Goal: Use online tool/utility: Utilize a website feature to perform a specific function

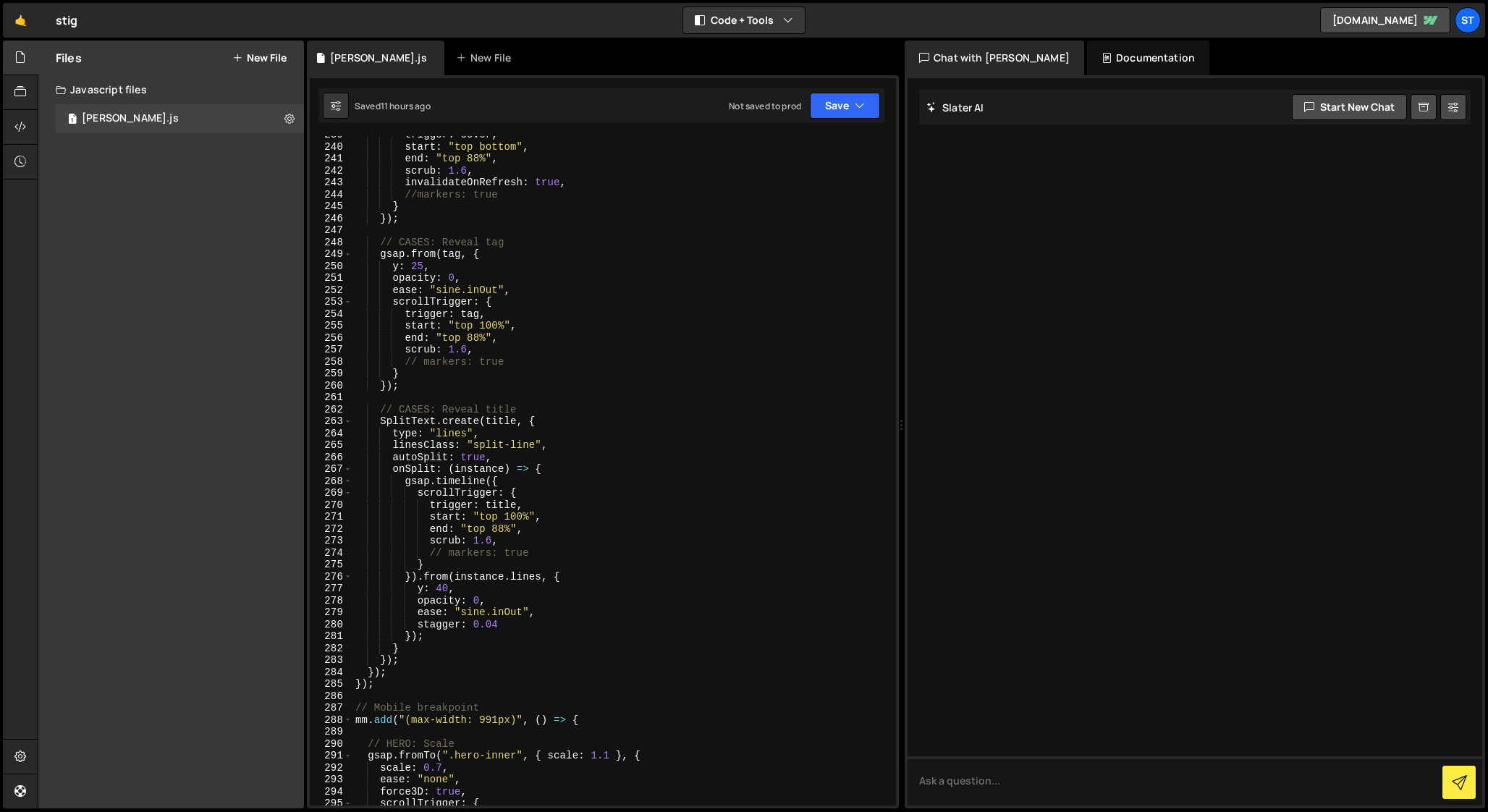
scroll to position [2849, 0]
type textarea "});"
click at [408, 659] on div "trigger : cover , start : "top bottom" , end : "top 88%" , scrub : 1.6 , invali…" at bounding box center [622, 474] width 538 height 693
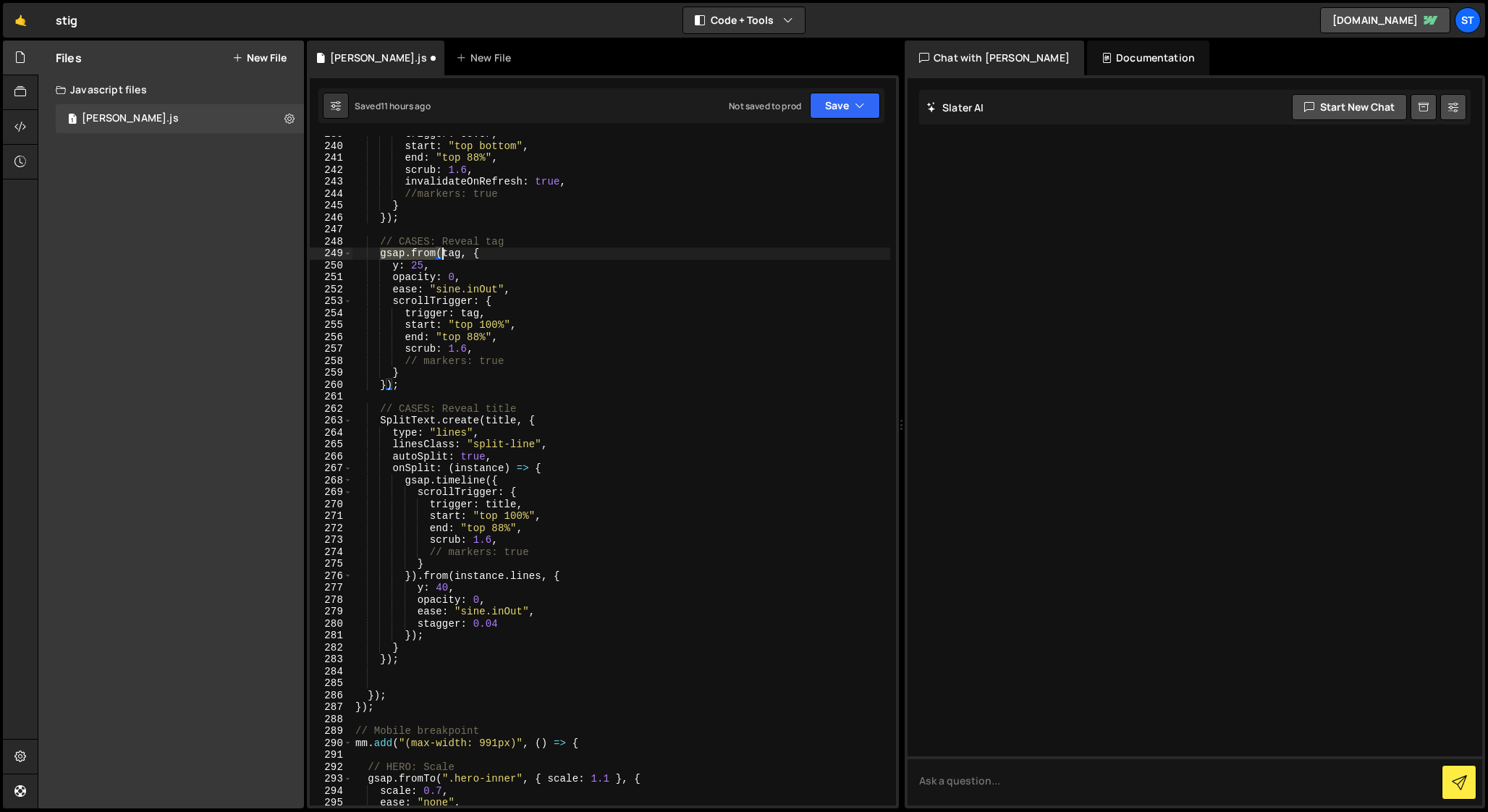
drag, startPoint x: 381, startPoint y: 254, endPoint x: 442, endPoint y: 254, distance: 61.0
click at [442, 254] on div "trigger : cover , start : "top bottom" , end : "top 88%" , scrub : 1.6 , invali…" at bounding box center [622, 474] width 538 height 693
type textarea "gsap.from(tag, {"
click at [389, 675] on div "trigger : cover , start : "top bottom" , end : "top 88%" , scrub : 1.6 , invali…" at bounding box center [622, 474] width 538 height 693
paste textarea "gsap.from("
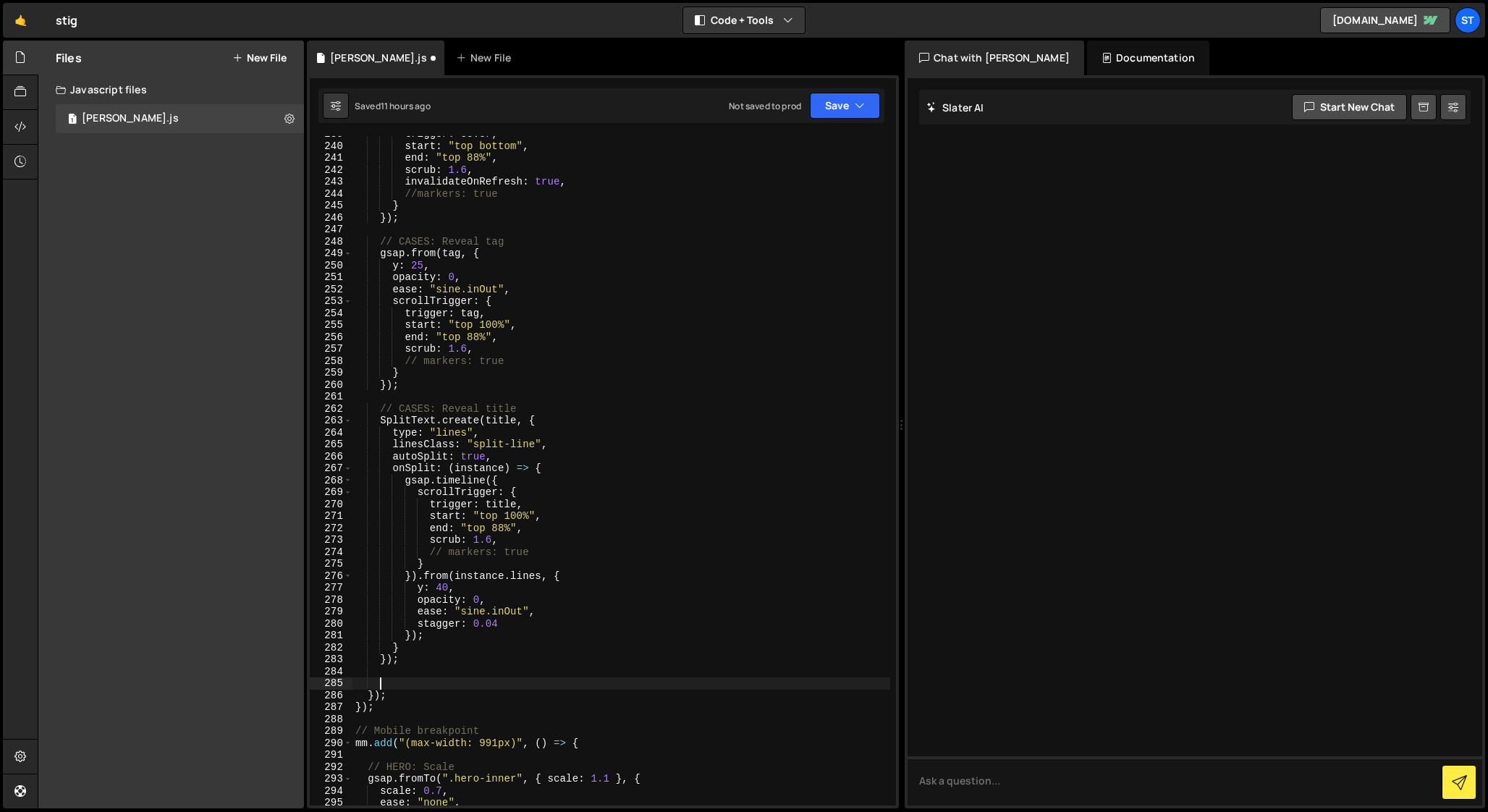
type textarea "gsap.from("
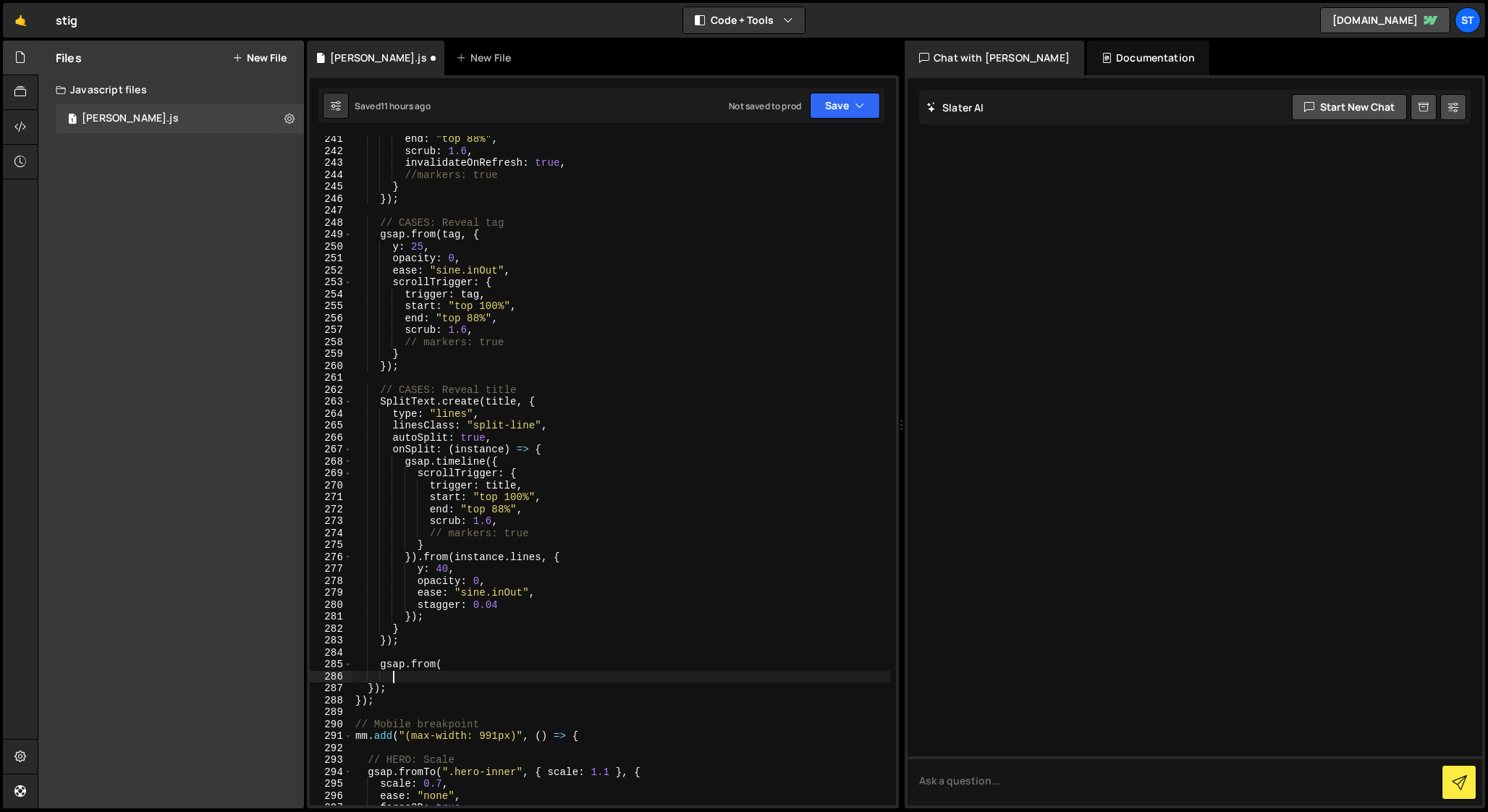
scroll to position [2870, 0]
drag, startPoint x: 450, startPoint y: 659, endPoint x: 380, endPoint y: 665, distance: 70.3
click at [380, 665] on div "end : "top 88%" , scrub : 1.6 , invalidateOnRefresh : true , //markers: true } …" at bounding box center [622, 477] width 538 height 693
type textarea "gsap.from("
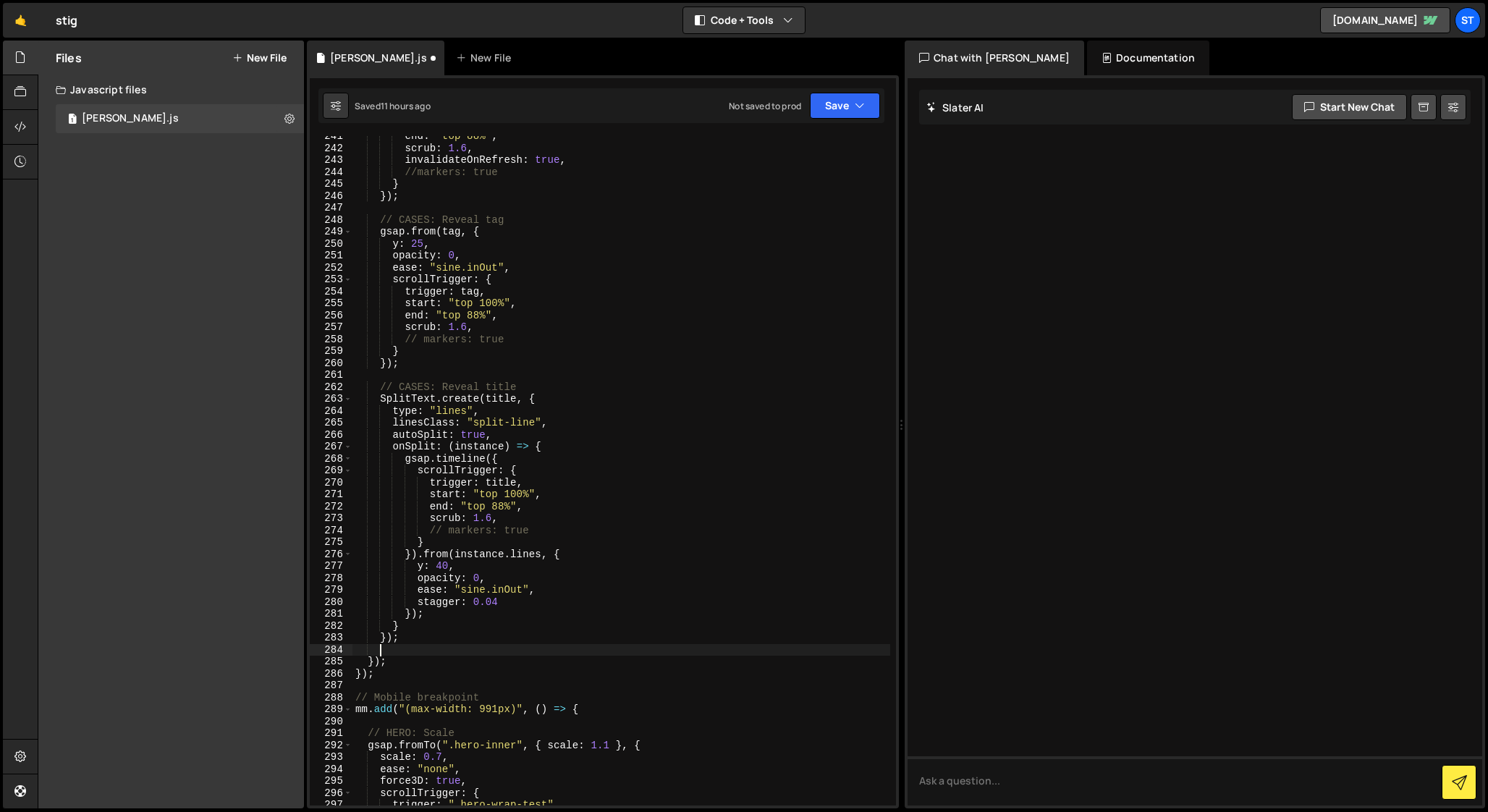
type textarea "});"
paste textarea "gsap.from("
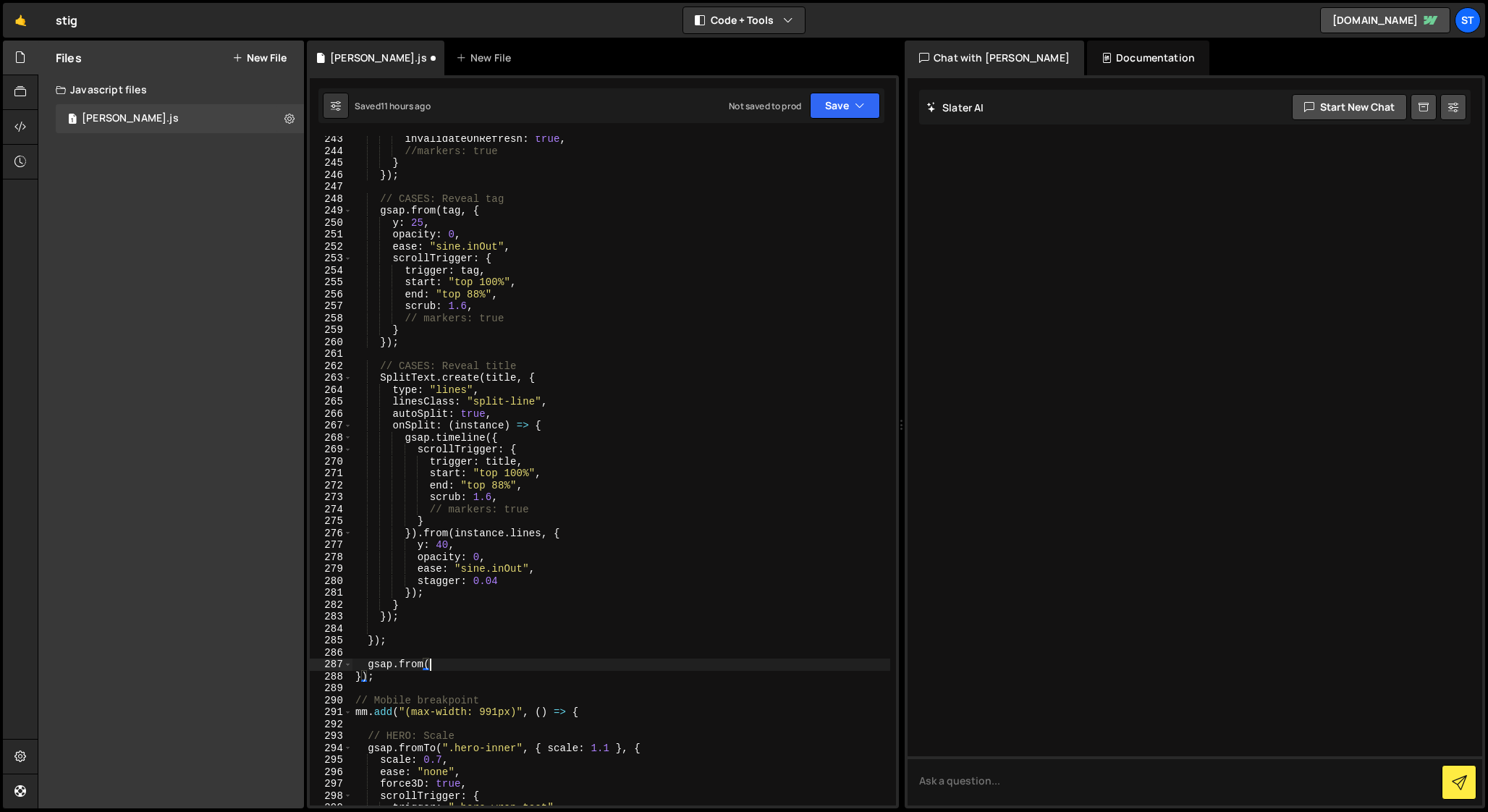
scroll to position [2948, 0]
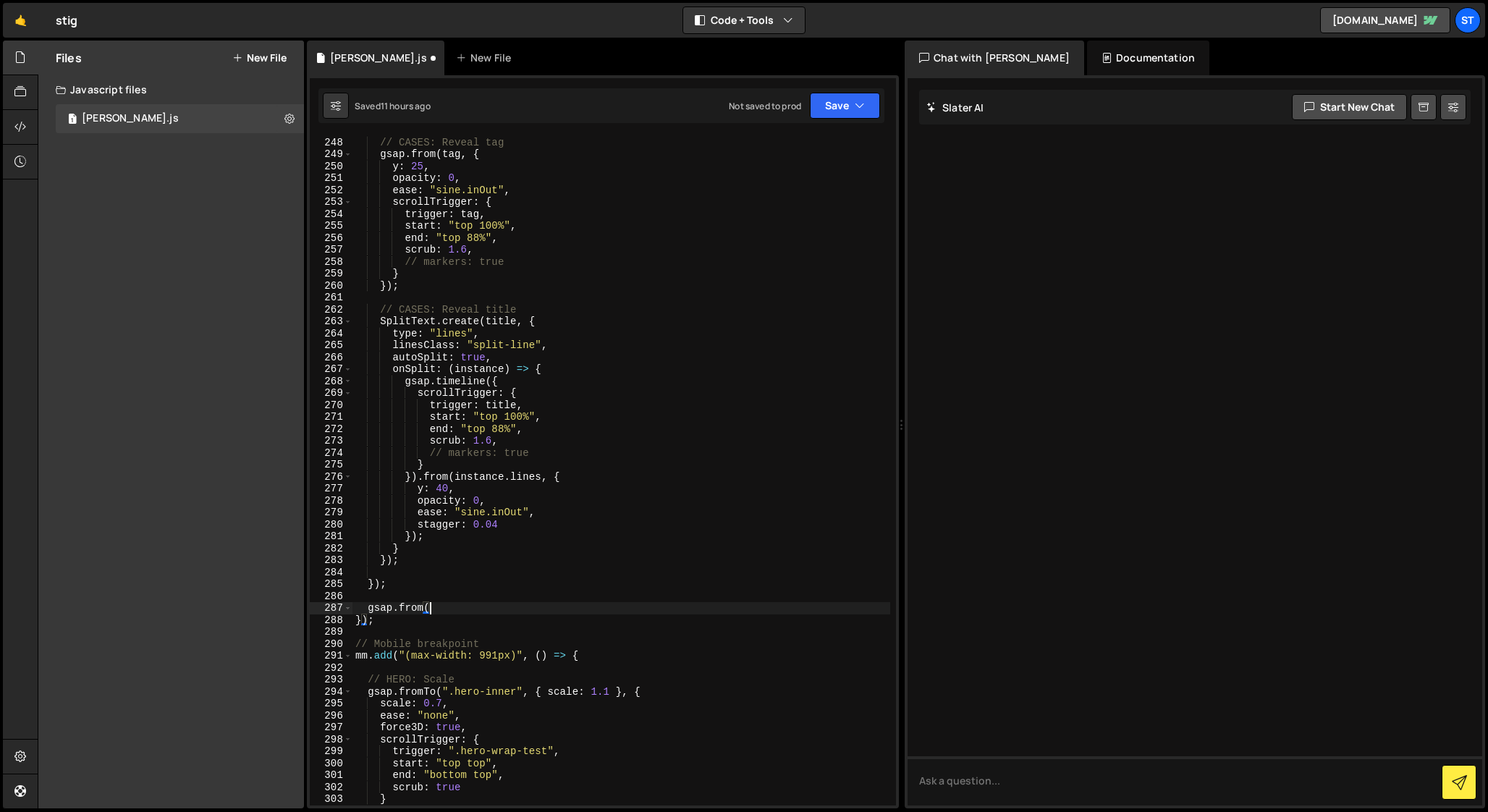
type textarea "gsap.from("
click at [376, 594] on div "// CASES: Reveal tag gsap . from ( tag , { y : 25 , opacity : 0 , ease : "sine.…" at bounding box center [622, 470] width 538 height 693
type textarea "м"
paste textarea "const items = gsap.utils.toArray(".footer-link-wrap");"
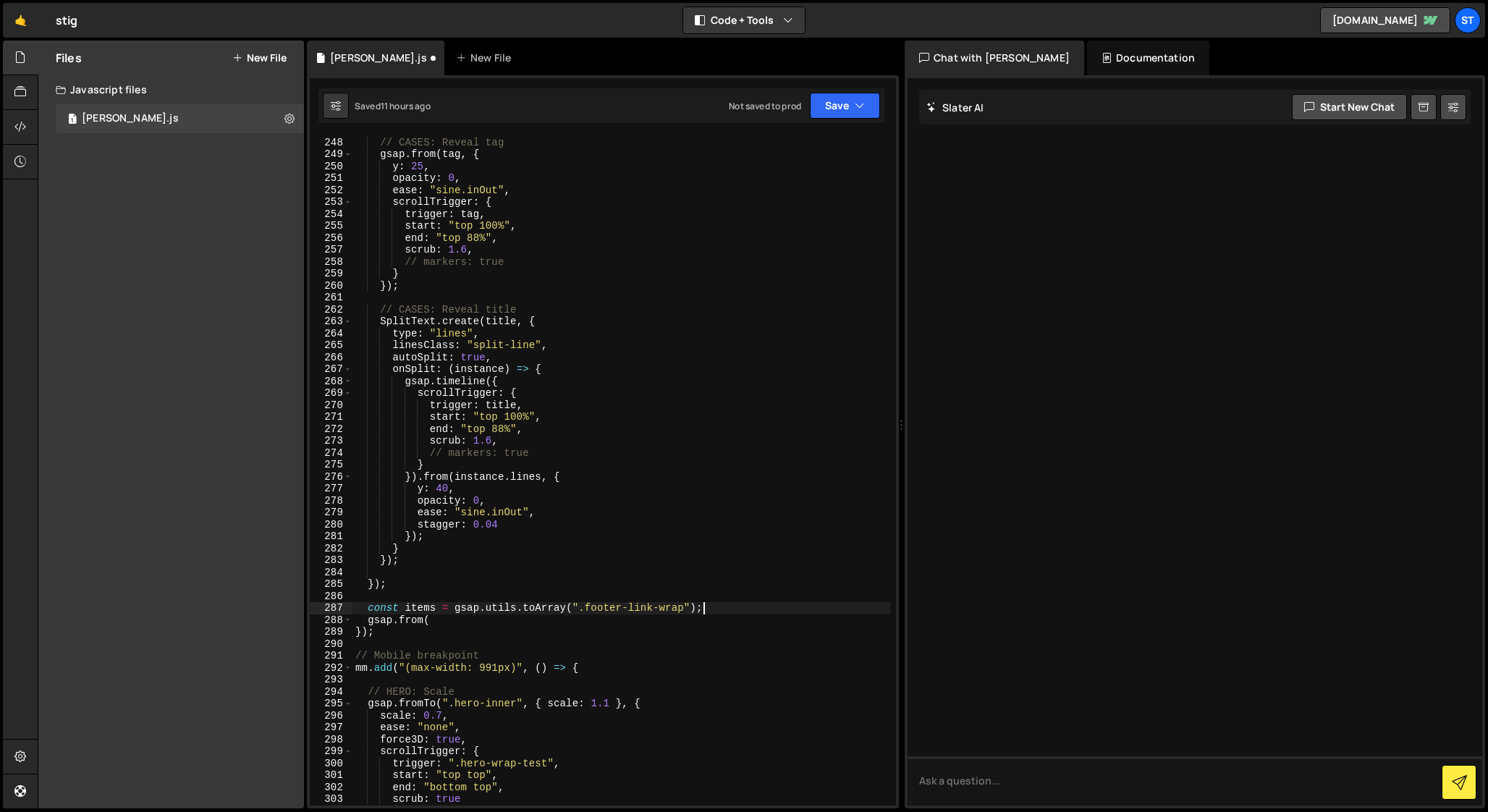
click at [406, 609] on div "// CASES: Reveal tag gsap . from ( tag , { y : 25 , opacity : 0 , ease : "sine.…" at bounding box center [622, 470] width 538 height 693
click at [456, 429] on div "// CASES: Reveal tag gsap . from ( tag , { y : 25 , opacity : 0 , ease : "sine.…" at bounding box center [622, 470] width 538 height 693
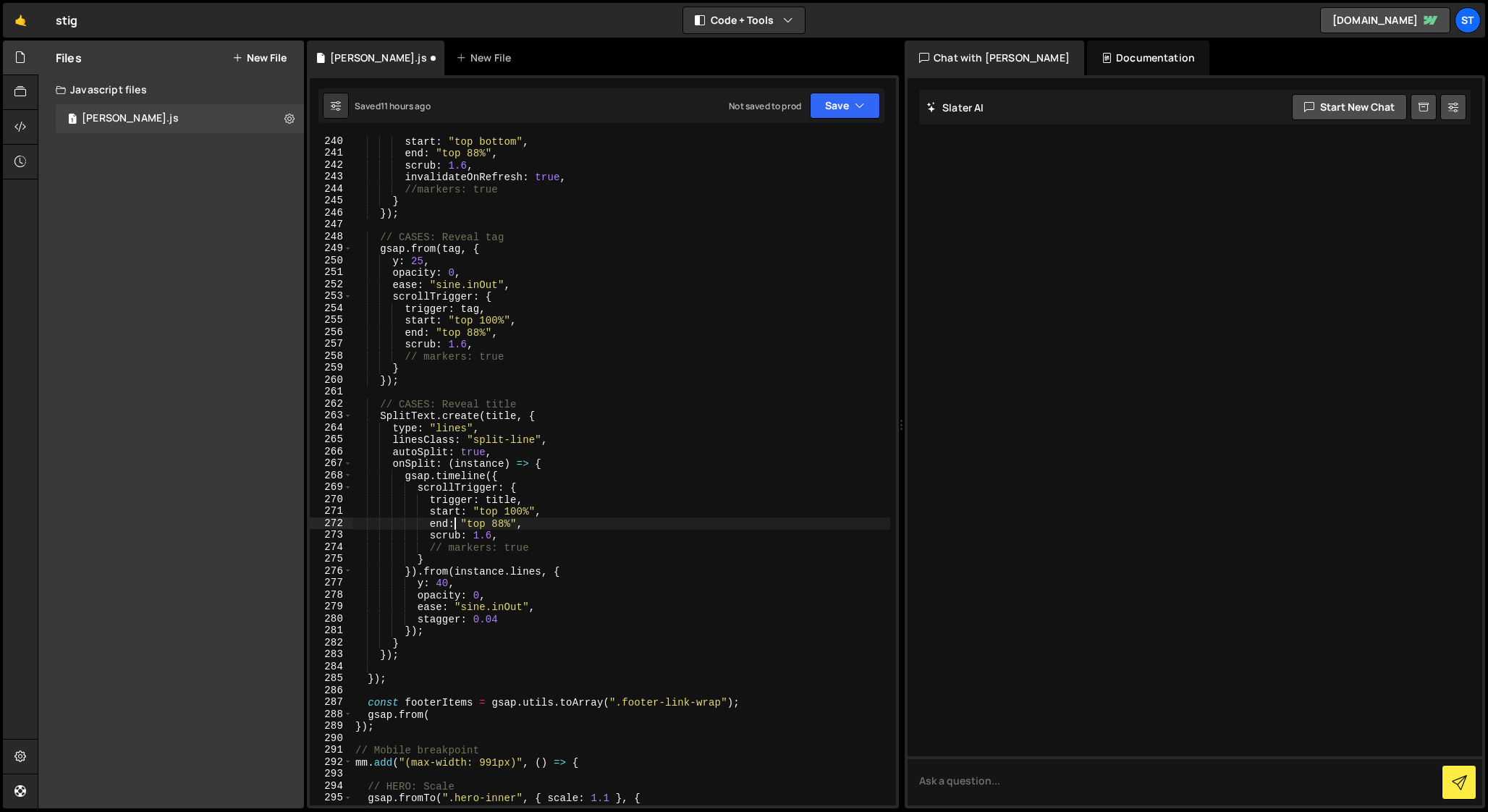
scroll to position [2888, 0]
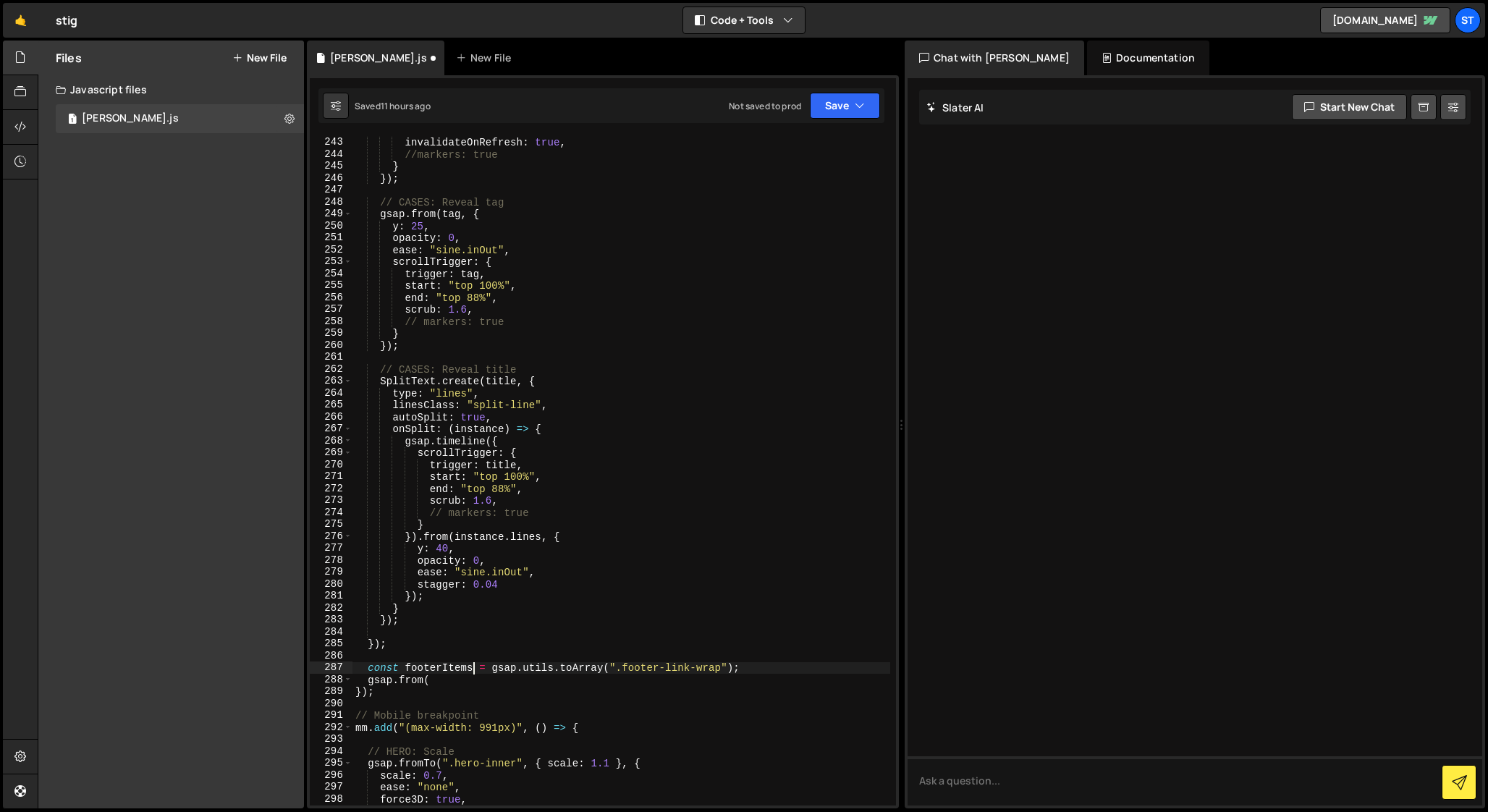
click at [472, 670] on div "scrub : 1.6 , invalidateOnRefresh : true , //markers: true } }) ; // CASES: Rev…" at bounding box center [622, 470] width 538 height 693
drag, startPoint x: 474, startPoint y: 665, endPoint x: 407, endPoint y: 665, distance: 67.0
click at [407, 665] on div "scrub : 1.6 , invalidateOnRefresh : true , //markers: true } }) ; // CASES: Rev…" at bounding box center [622, 470] width 538 height 693
click at [448, 681] on div "scrub : 1.6 , invalidateOnRefresh : true , //markers: true } }) ; // CASES: Rev…" at bounding box center [622, 470] width 538 height 693
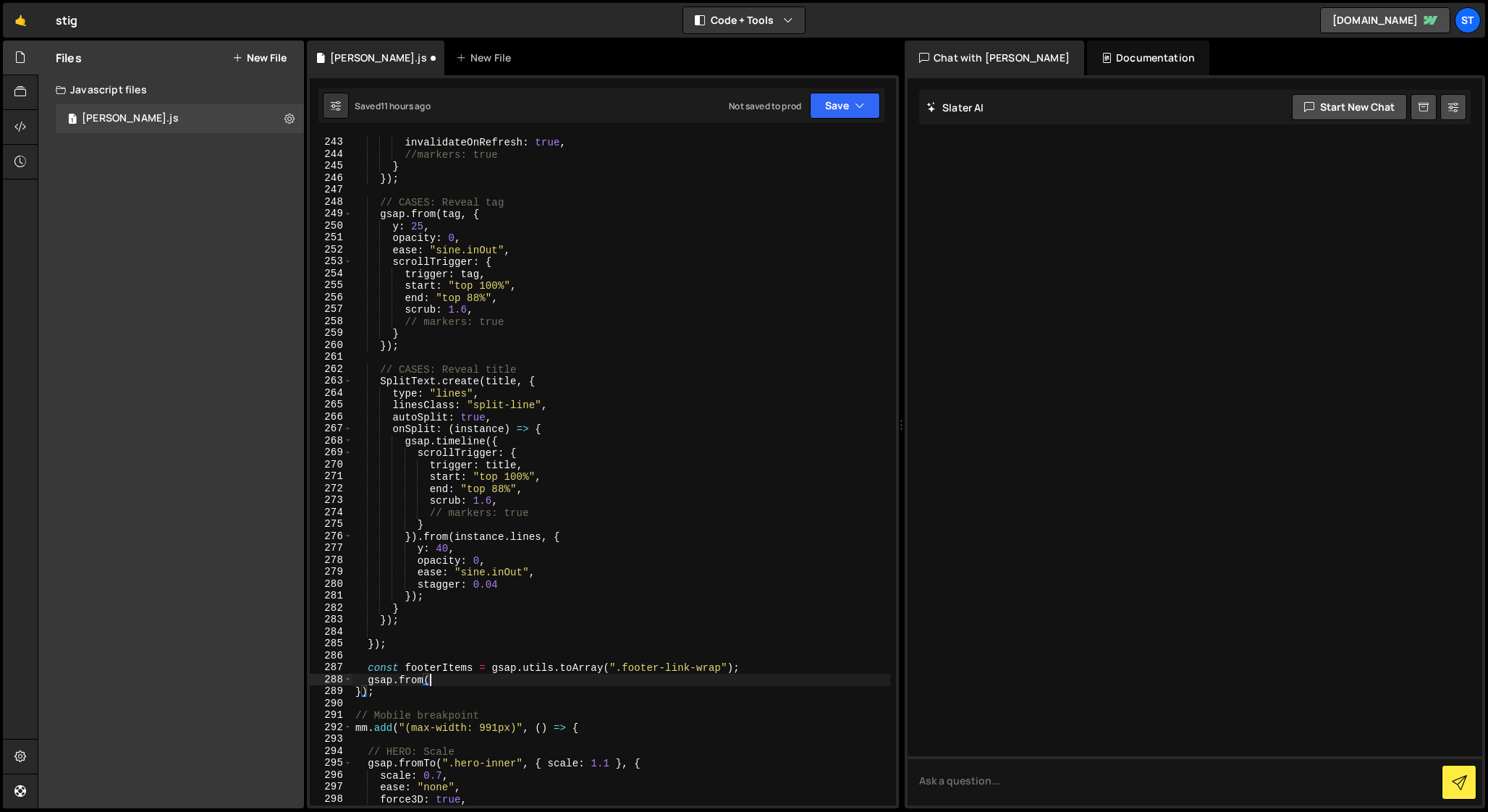
paste textarea "footerItems"
drag, startPoint x: 402, startPoint y: 345, endPoint x: 378, endPoint y: 345, distance: 24.0
click at [378, 345] on div "scrub : 1.6 , invalidateOnRefresh : true , //markers: true } }) ; // CASES: Rev…" at bounding box center [622, 470] width 538 height 693
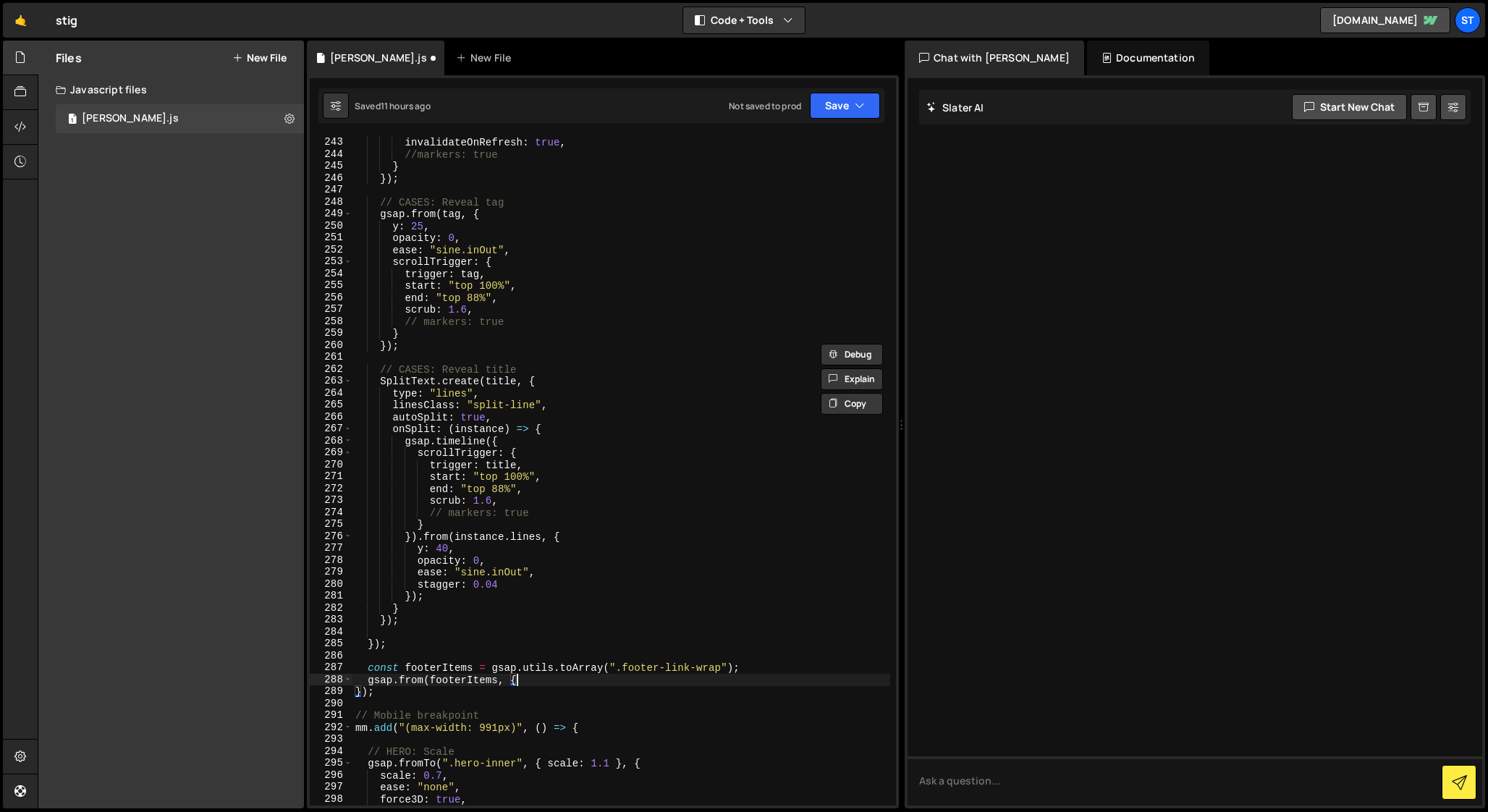
click at [524, 683] on div "scrub : 1.6 , invalidateOnRefresh : true , //markers: true } }) ; // CASES: Rev…" at bounding box center [622, 470] width 538 height 693
type textarea "gsap.from(footerItems, {"
paste textarea "});"
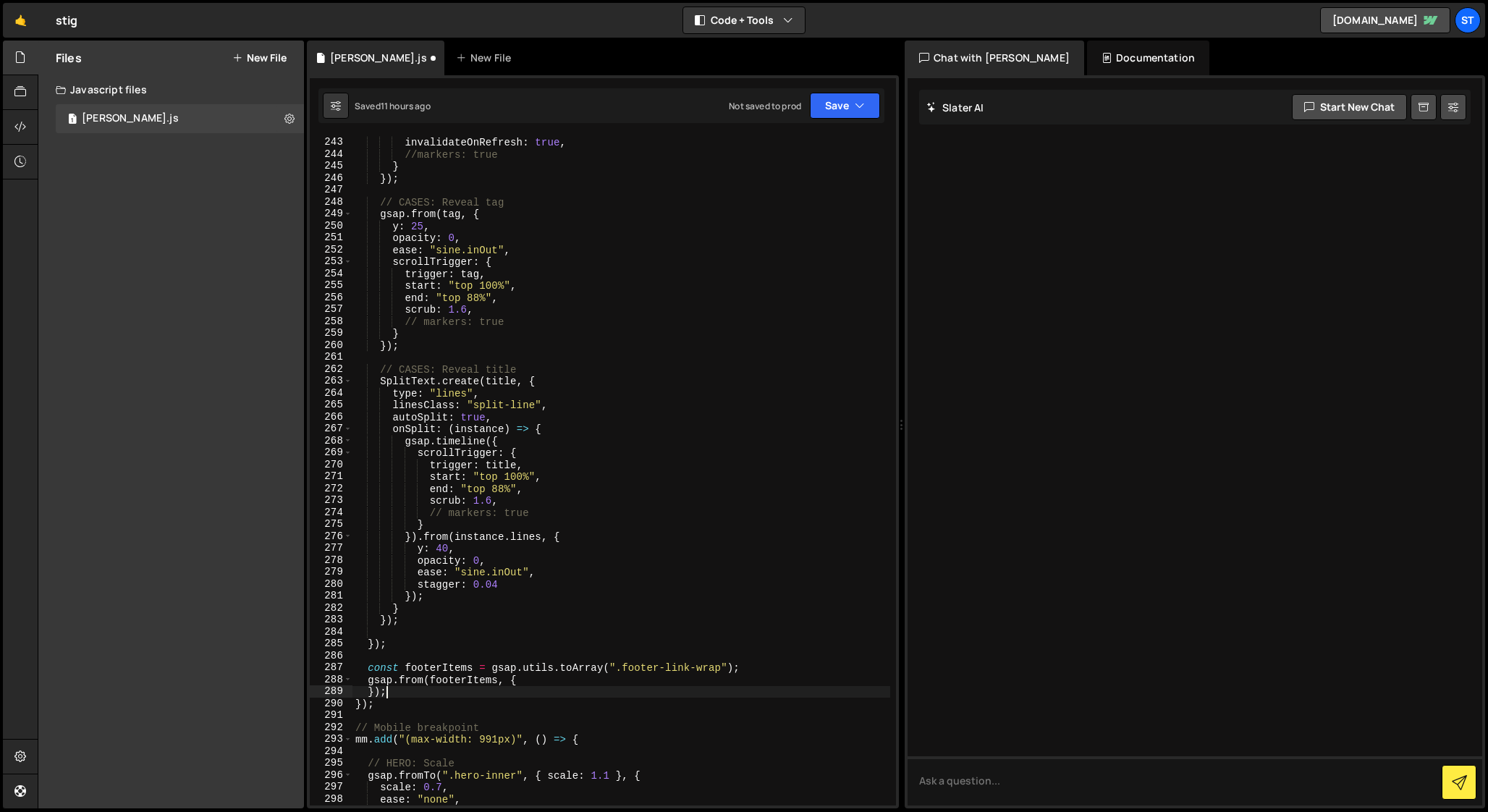
click at [374, 692] on div "scrub : 1.6 , invalidateOnRefresh : true , //markers: true } }) ; // CASES: Rev…" at bounding box center [622, 470] width 538 height 693
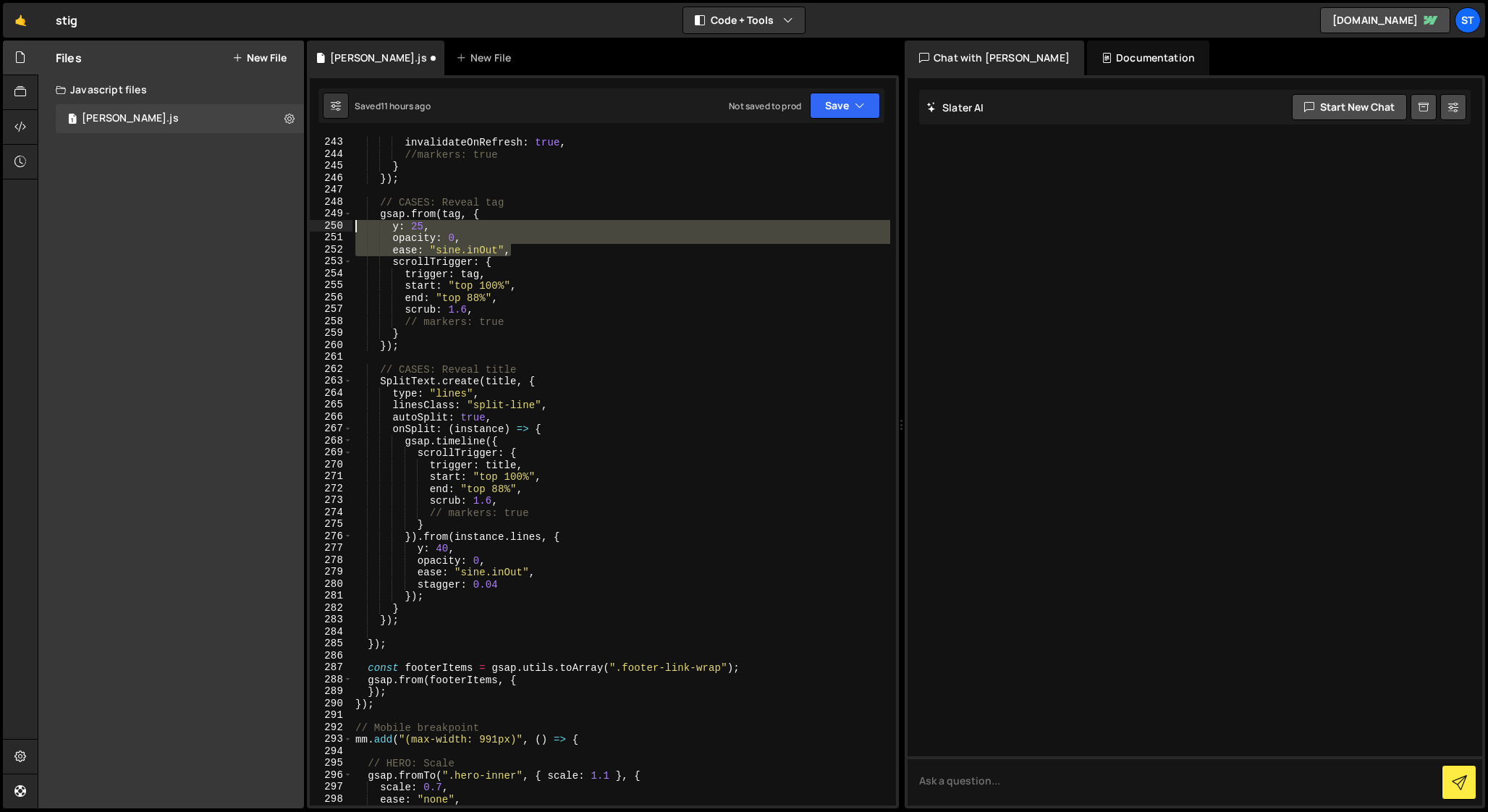
drag, startPoint x: 514, startPoint y: 250, endPoint x: 346, endPoint y: 222, distance: 170.3
click at [346, 222] on div "}); 242 243 244 245 246 247 248 249 250 251 252 253 254 255 256 257 258 259 260…" at bounding box center [603, 470] width 587 height 669
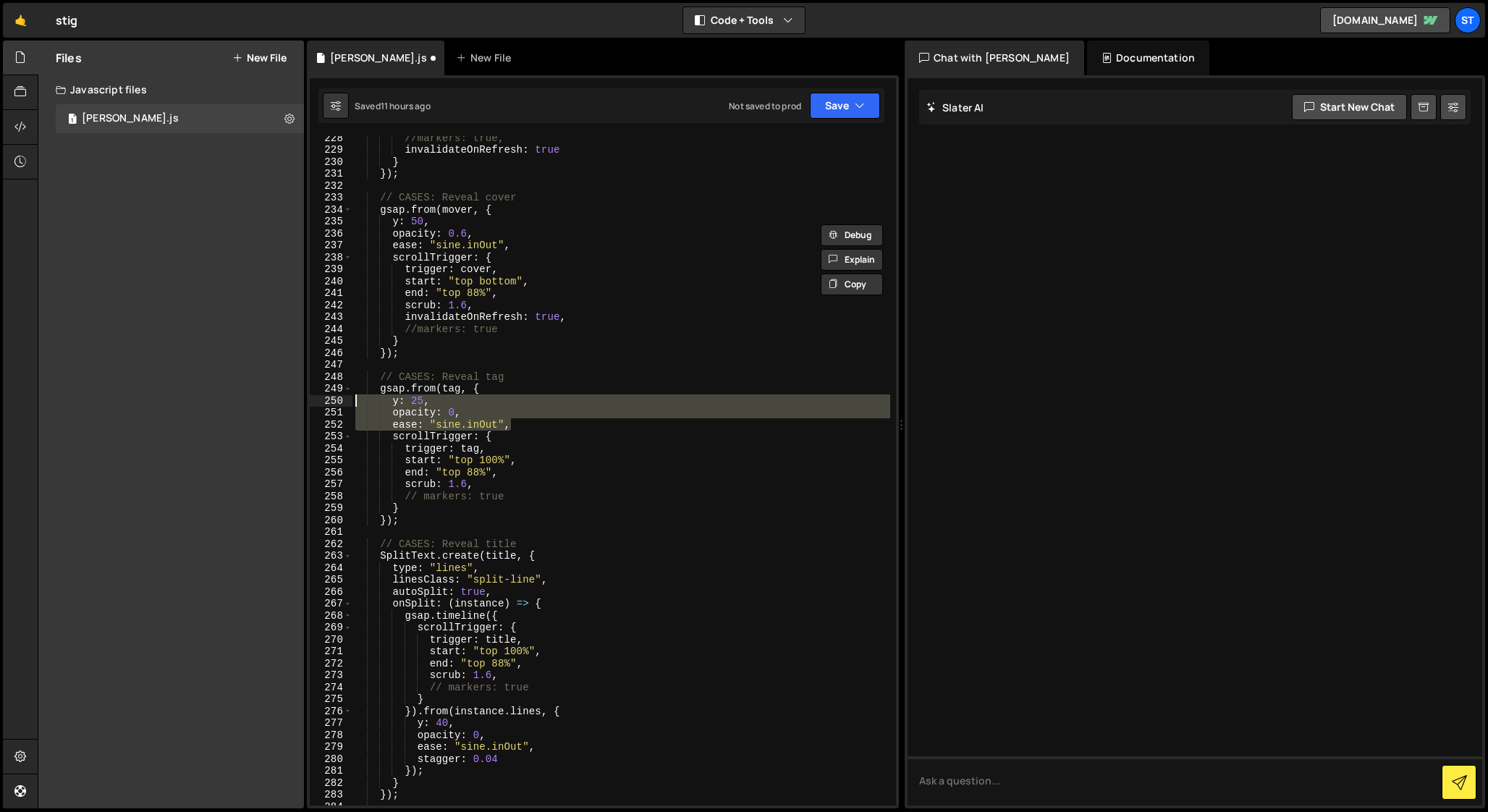
scroll to position [2714, 0]
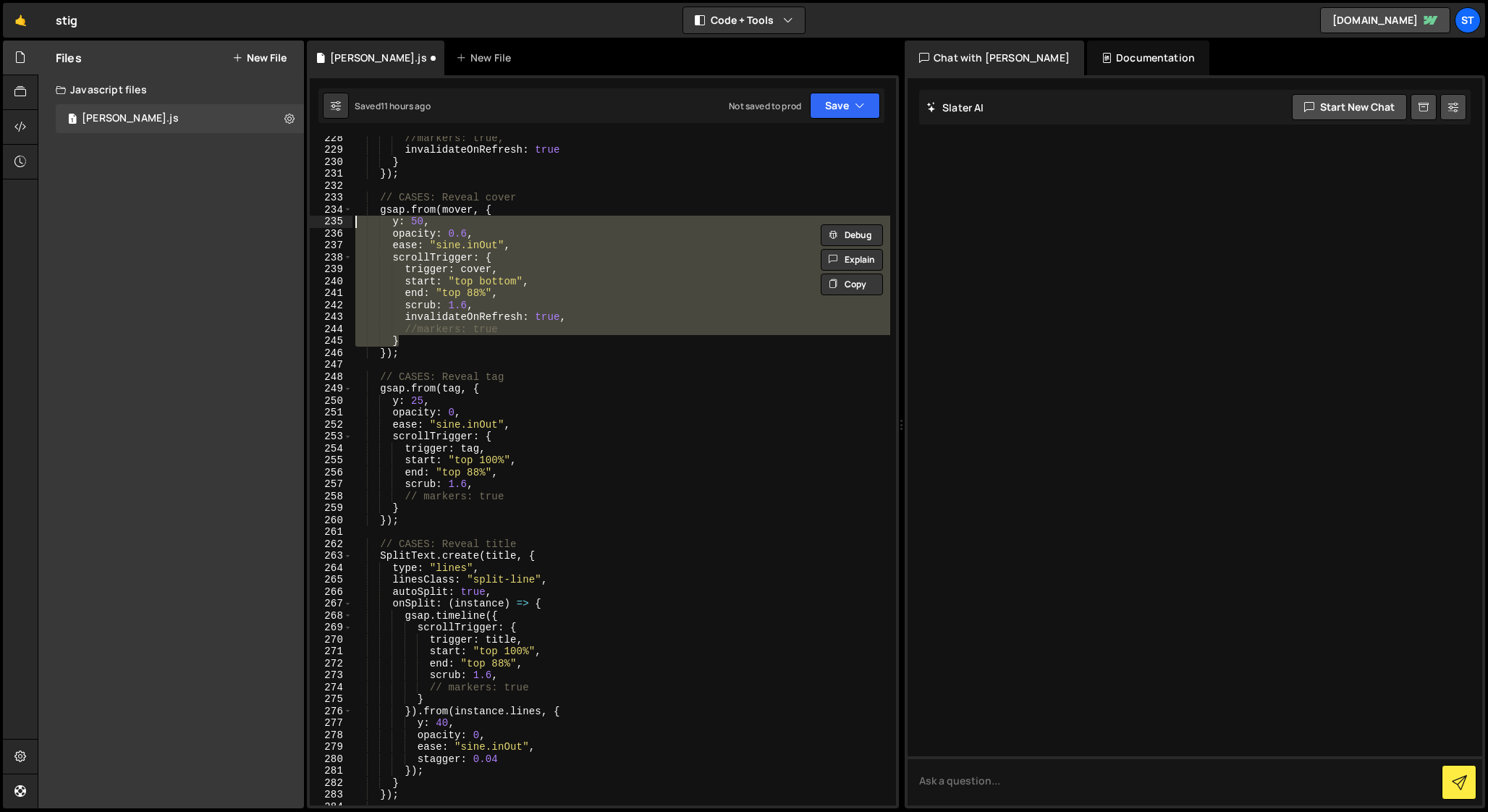
drag, startPoint x: 402, startPoint y: 339, endPoint x: 282, endPoint y: 224, distance: 166.2
click at [282, 224] on div "Files New File Javascript files 1 [PERSON_NAME].js 0 CSS files Copy share link …" at bounding box center [763, 424] width 1450 height 768
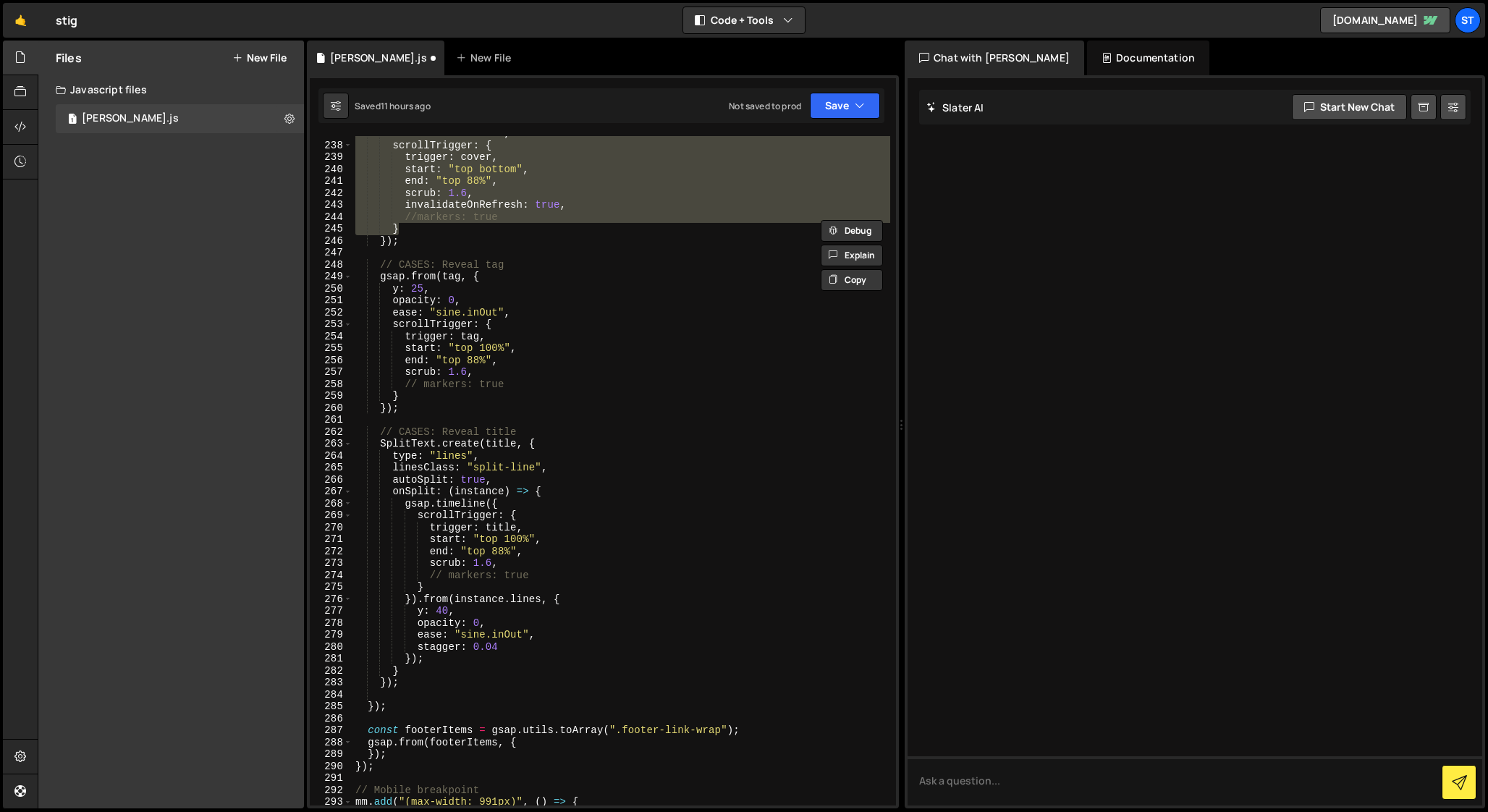
scroll to position [2825, 0]
click at [535, 741] on div "ease : "sine.inOut" , scrollTrigger : { trigger : cover , start : "top bottom" …" at bounding box center [622, 474] width 538 height 693
type textarea "gsap.from(footerItems, {"
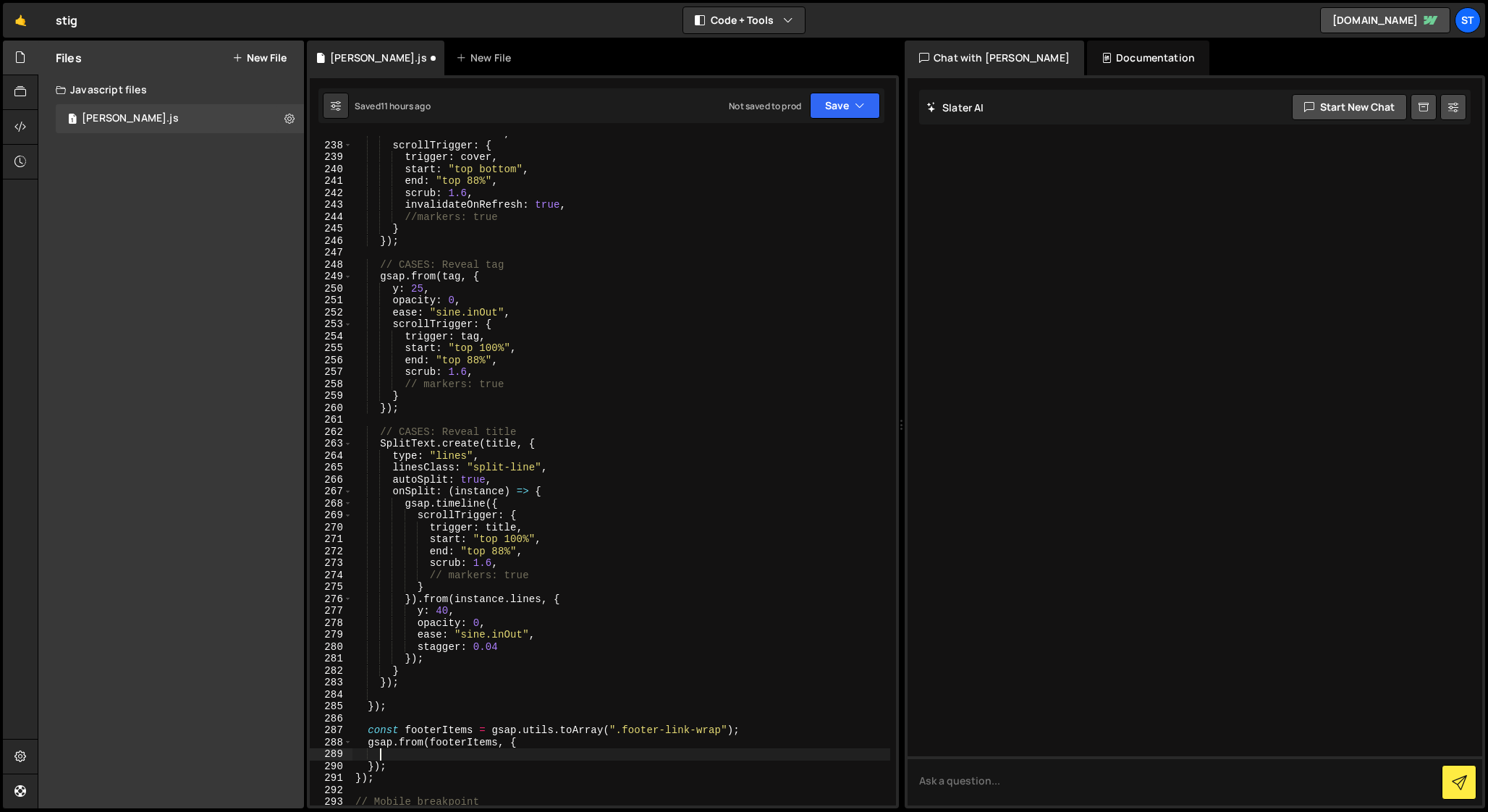
paste textarea "}"
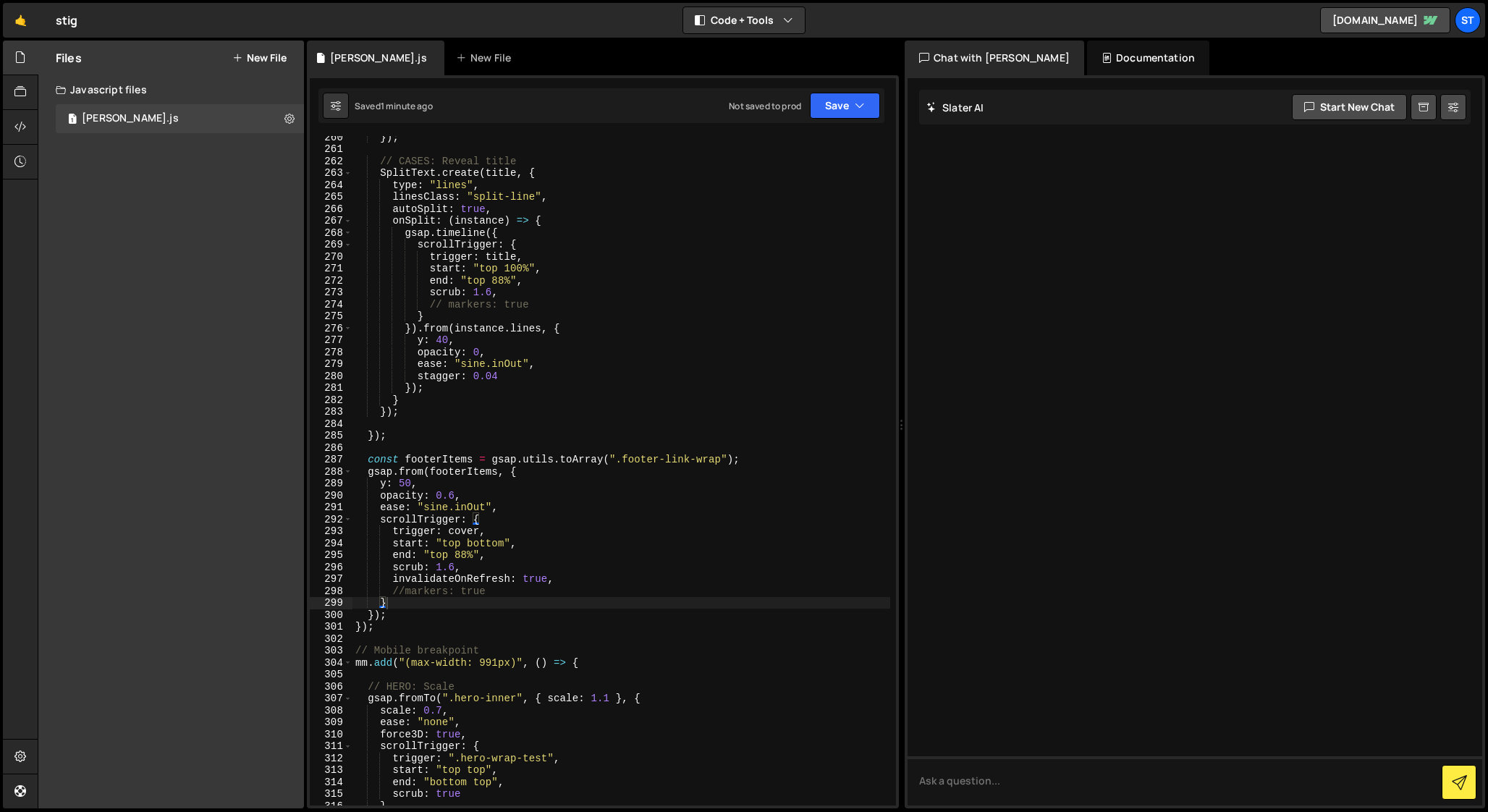
scroll to position [3095, 0]
click at [467, 532] on div "}) ; // CASES: Reveal title SplitText . create ( title , { type : "lines" , lin…" at bounding box center [622, 478] width 538 height 693
paste textarea "".footer-wrapper""
click at [440, 556] on div "}) ; // CASES: Reveal title SplitText . create ( title , { type : "lines" , lin…" at bounding box center [622, 478] width 538 height 693
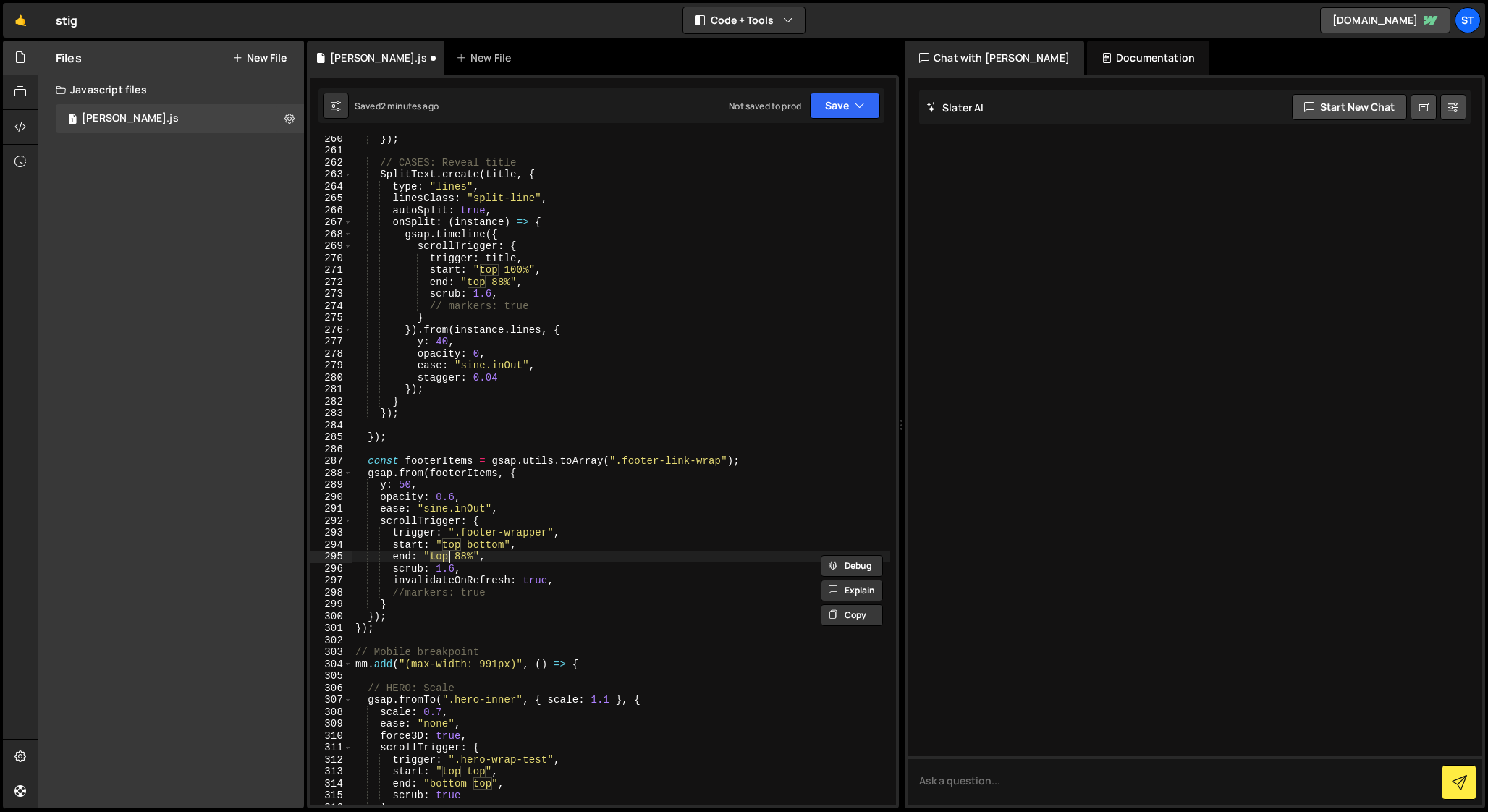
click at [440, 556] on div "}) ; // CASES: Reveal title SplitText . create ( title , { type : "lines" , lin…" at bounding box center [622, 478] width 538 height 693
paste textarea "bottom"
drag, startPoint x: 487, startPoint y: 559, endPoint x: 474, endPoint y: 559, distance: 13.0
click at [474, 559] on div "}) ; // CASES: Reveal title SplitText . create ( title , { type : "lines" , lin…" at bounding box center [622, 478] width 538 height 693
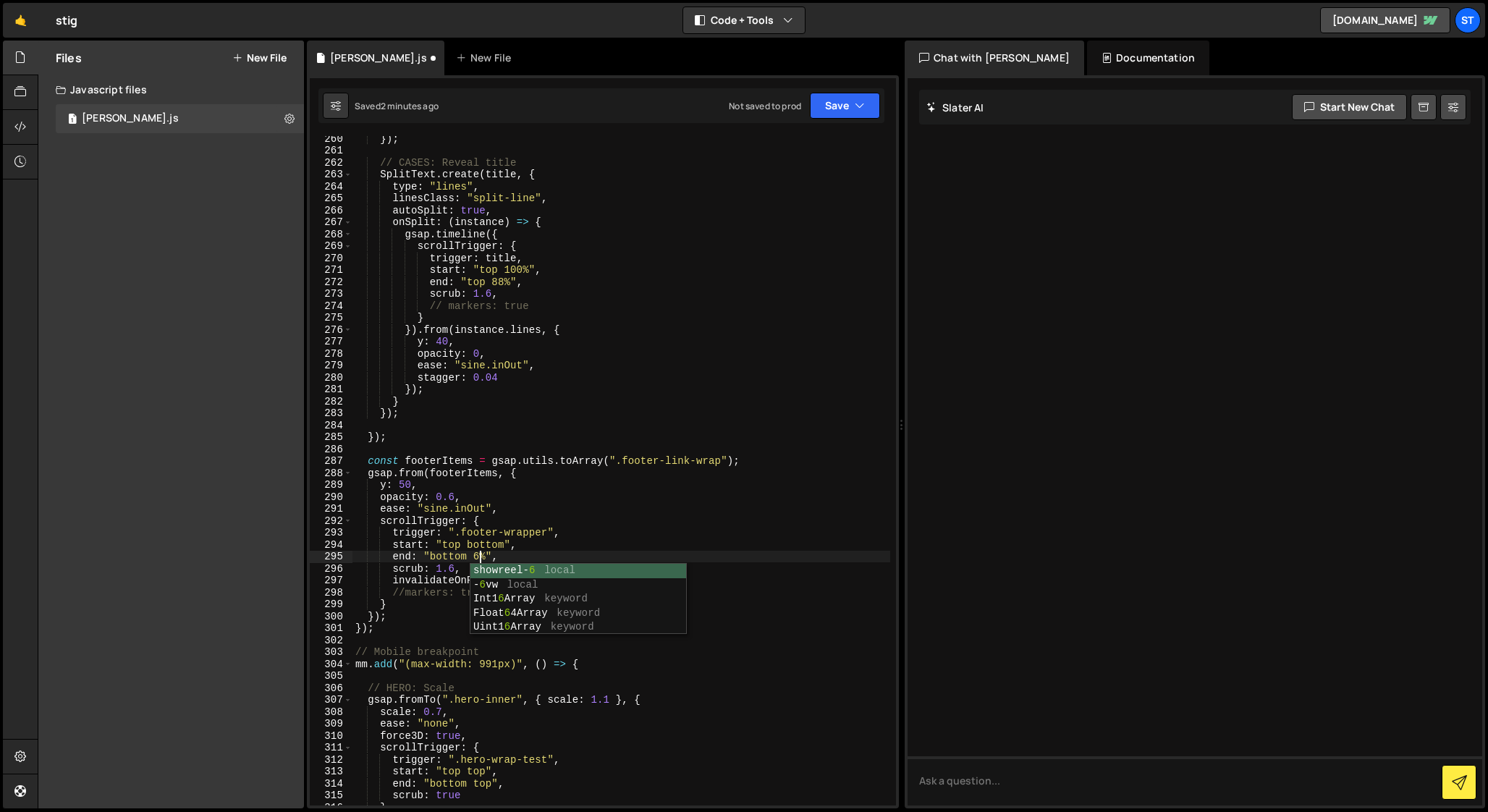
scroll to position [0, 9]
click at [478, 546] on div "}) ; // CASES: Reveal title SplitText . create ( title , { type : "lines" , lin…" at bounding box center [622, 478] width 538 height 693
drag, startPoint x: 494, startPoint y: 557, endPoint x: 475, endPoint y: 556, distance: 19.0
click at [475, 556] on div "}) ; // CASES: Reveal title SplitText . create ( title , { type : "lines" , lin…" at bounding box center [622, 478] width 538 height 693
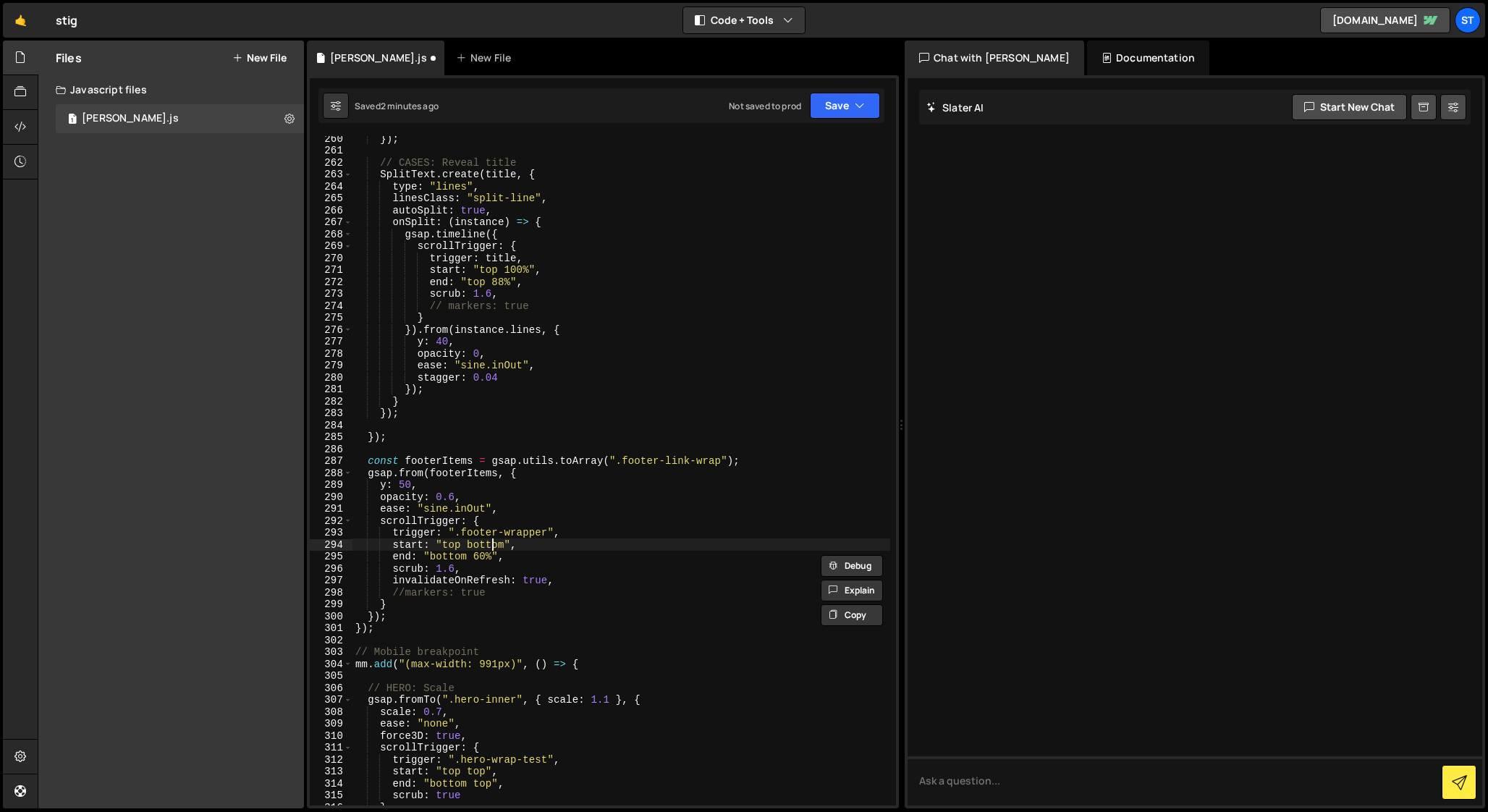
click at [494, 546] on div "}) ; // CASES: Reveal title SplitText . create ( title , { type : "lines" , lin…" at bounding box center [622, 478] width 538 height 693
paste textarea "60%"
click at [474, 545] on div "}) ; // CASES: Reveal title SplitText . create ( title , { type : "lines" , lin…" at bounding box center [622, 478] width 538 height 693
click at [445, 542] on div "}) ; // CASES: Reveal title SplitText . create ( title , { type : "lines" , lin…" at bounding box center [622, 478] width 538 height 693
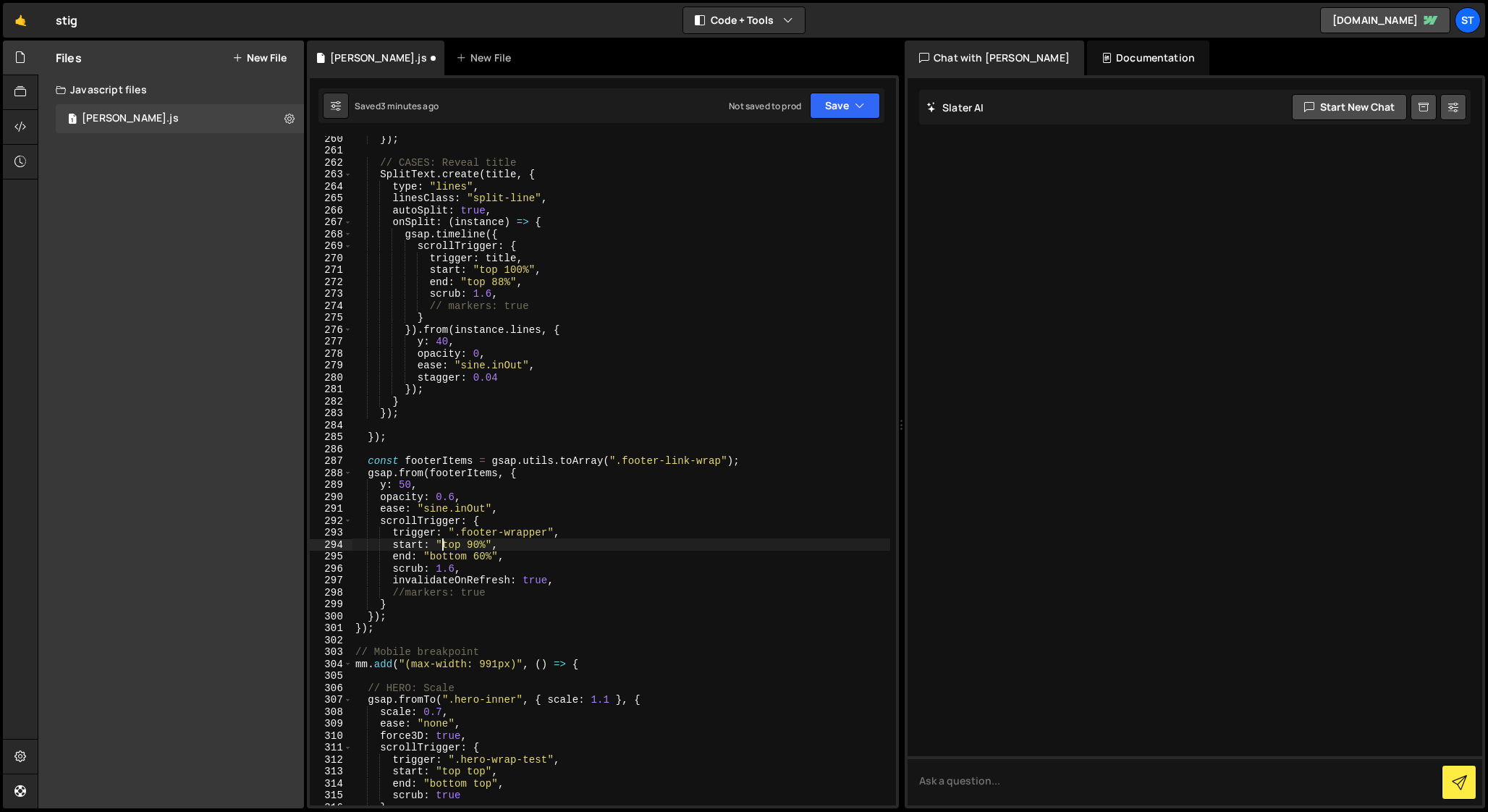
click at [513, 506] on div "}) ; // CASES: Reveal title SplitText . create ( title , { type : "lines" , lin…" at bounding box center [622, 478] width 538 height 693
type textarea "ease: "sine.inOut","
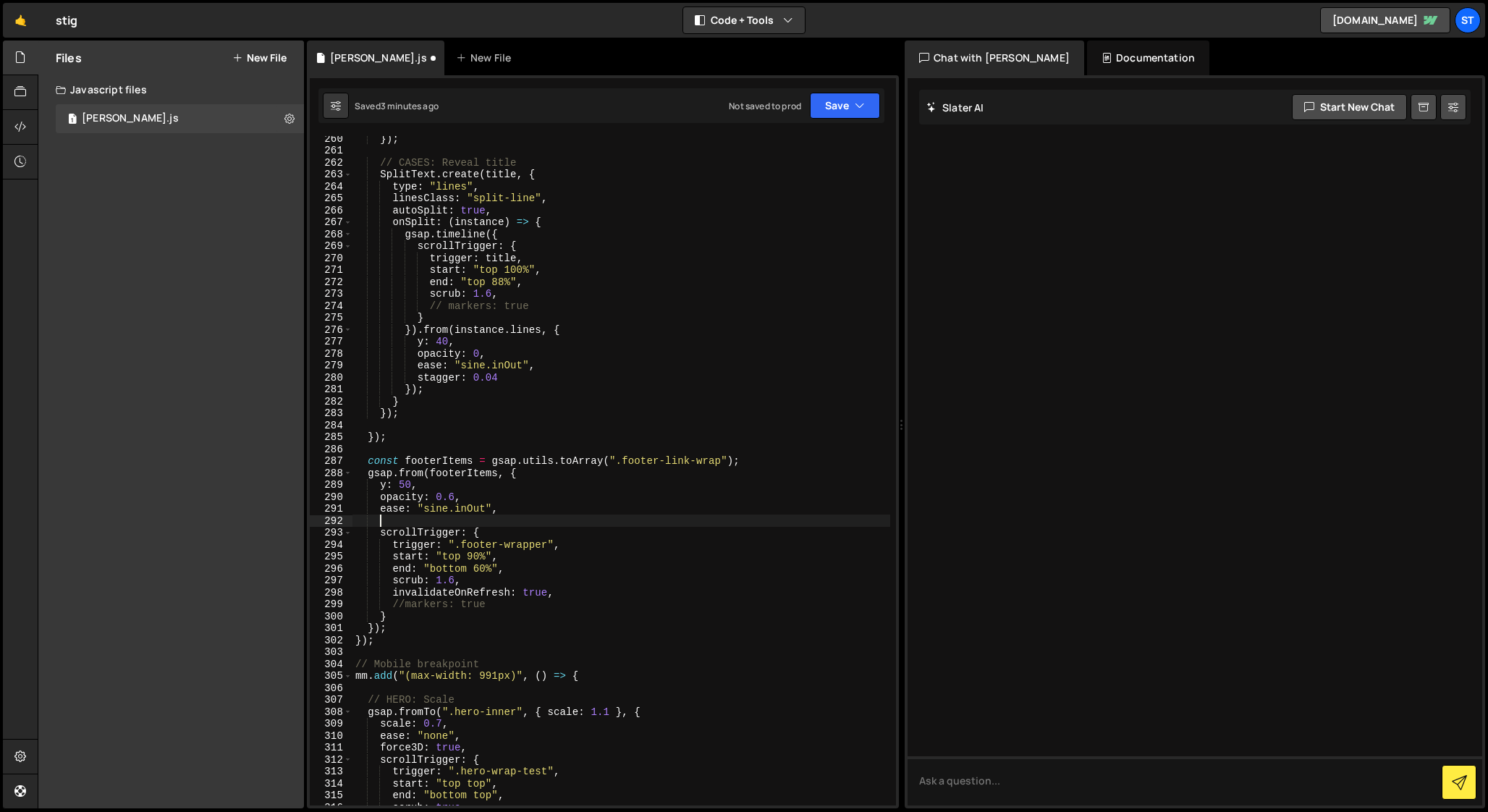
paste textarea "stagger: { each: 0.18 },"
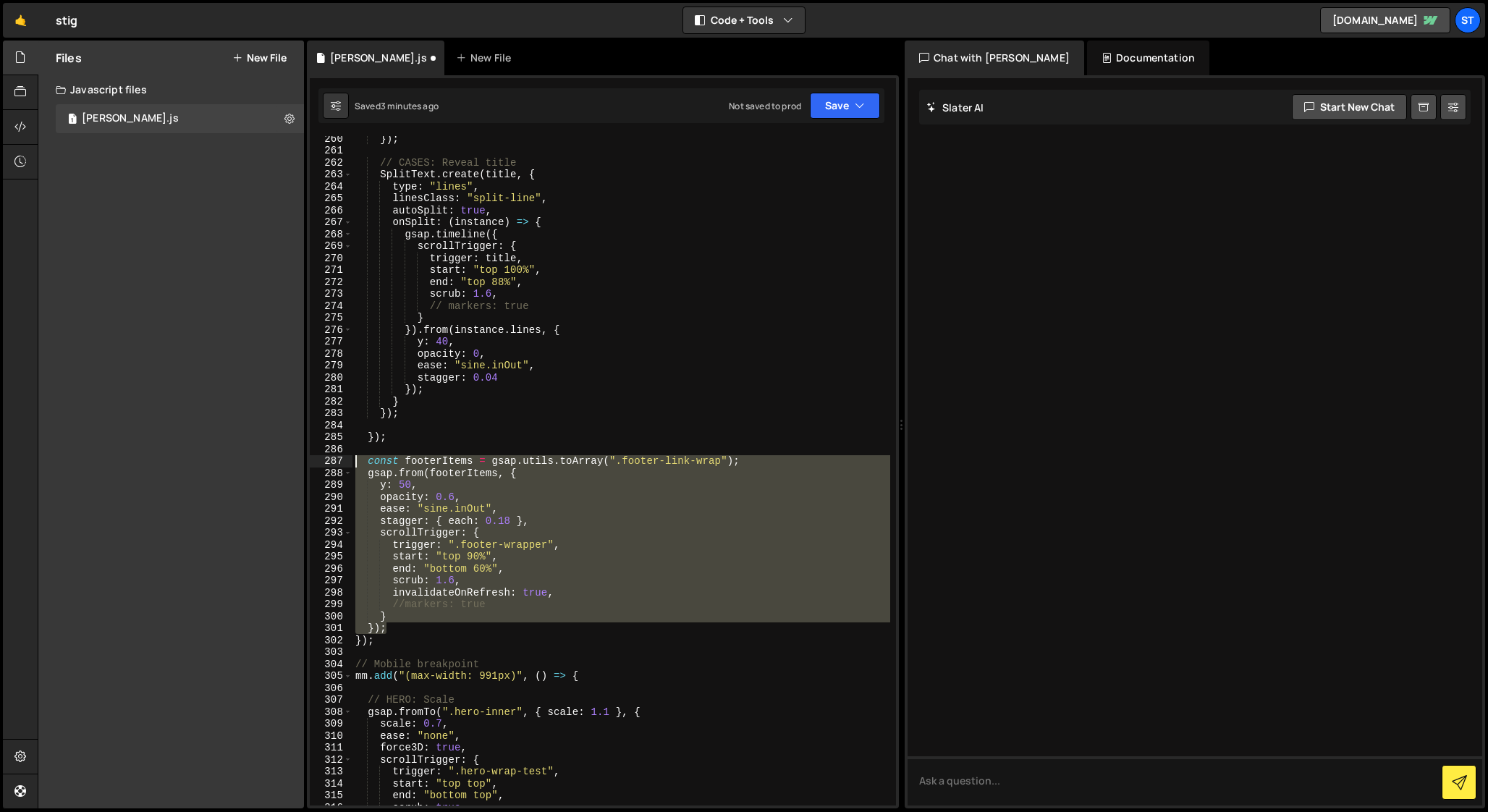
drag, startPoint x: 395, startPoint y: 627, endPoint x: 303, endPoint y: 460, distance: 190.7
click at [303, 460] on div "Files New File Javascript files 1 [PERSON_NAME].js 0 CSS files Copy share link …" at bounding box center [763, 424] width 1450 height 768
click at [584, 539] on div "}) ; // CASES: Reveal title SplitText . create ( title , { type : "lines" , lin…" at bounding box center [622, 470] width 538 height 669
type textarea "scrollTrigger: {"
